Goal: Find specific page/section: Find specific page/section

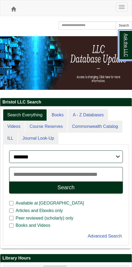
scroll to position [83, 201]
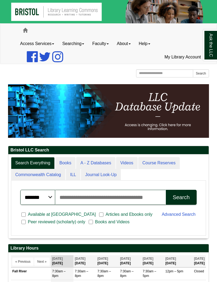
scroll to position [83, 201]
click at [39, 163] on link "Search Everything" at bounding box center [33, 163] width 44 height 12
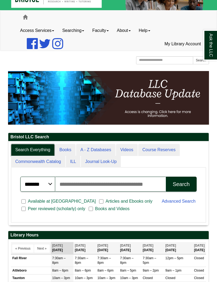
scroll to position [3, 3]
click at [105, 151] on link "A - Z Databases" at bounding box center [95, 150] width 39 height 12
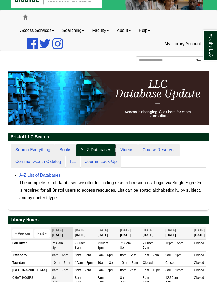
click at [103, 154] on link "A - Z Databases" at bounding box center [95, 150] width 39 height 12
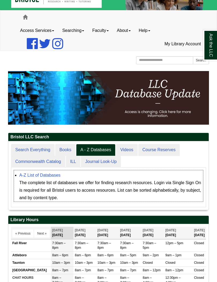
click at [49, 188] on div "The complete list of databases we offer for finding research resources. Login v…" at bounding box center [111, 190] width 184 height 23
click at [48, 175] on link "A-Z List of Databases" at bounding box center [39, 175] width 41 height 5
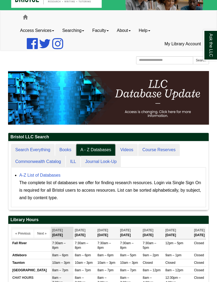
click at [97, 154] on link "A - Z Databases" at bounding box center [95, 150] width 39 height 12
click at [101, 152] on link "A - Z Databases" at bounding box center [95, 150] width 39 height 12
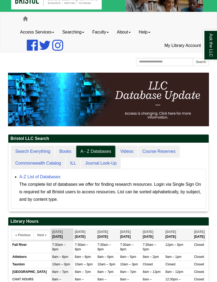
click at [103, 153] on link "A - Z Databases" at bounding box center [95, 152] width 39 height 12
click at [99, 153] on link "A - Z Databases" at bounding box center [95, 152] width 39 height 12
click at [52, 189] on div "The complete list of databases we offer for finding research resources. Login v…" at bounding box center [111, 192] width 184 height 23
click at [55, 177] on link "A-Z List of Databases" at bounding box center [39, 177] width 41 height 5
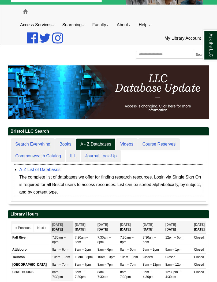
scroll to position [80, 201]
click at [101, 144] on link "A - Z Databases" at bounding box center [95, 144] width 39 height 12
click at [97, 147] on link "A - Z Databases" at bounding box center [95, 144] width 39 height 12
click at [102, 144] on link "A - Z Databases" at bounding box center [95, 144] width 39 height 12
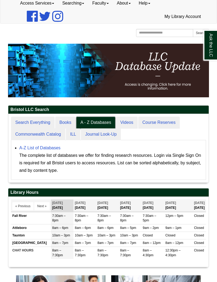
click at [103, 124] on link "A - Z Databases" at bounding box center [95, 123] width 39 height 12
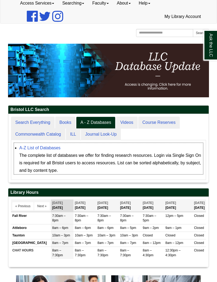
click at [47, 160] on div "The complete list of databases we offer for finding research resources. Login v…" at bounding box center [111, 163] width 184 height 23
click at [46, 147] on link "A-Z List of Databases" at bounding box center [39, 148] width 41 height 5
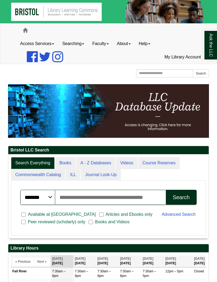
scroll to position [3, 3]
click at [108, 165] on link "A - Z Databases" at bounding box center [95, 163] width 39 height 12
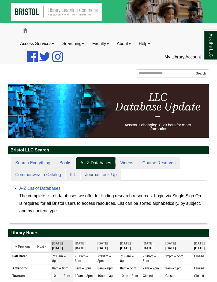
scroll to position [80, 201]
click at [102, 164] on link "A - Z Databases" at bounding box center [95, 163] width 39 height 12
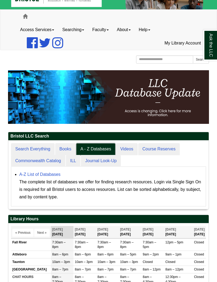
scroll to position [13, 0]
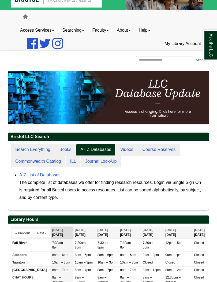
click at [211, 150] on div "Bristol LLC Search Search Everything Books A - Z Databases Videos Course Reserv…" at bounding box center [108, 215] width 209 height 289
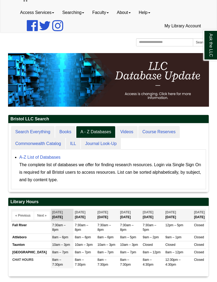
scroll to position [31, 0]
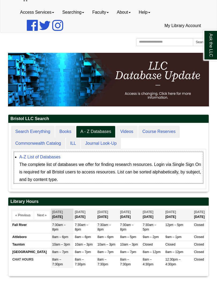
click at [50, 159] on link "A-Z List of Databases" at bounding box center [39, 157] width 41 height 5
